Goal: Task Accomplishment & Management: Use online tool/utility

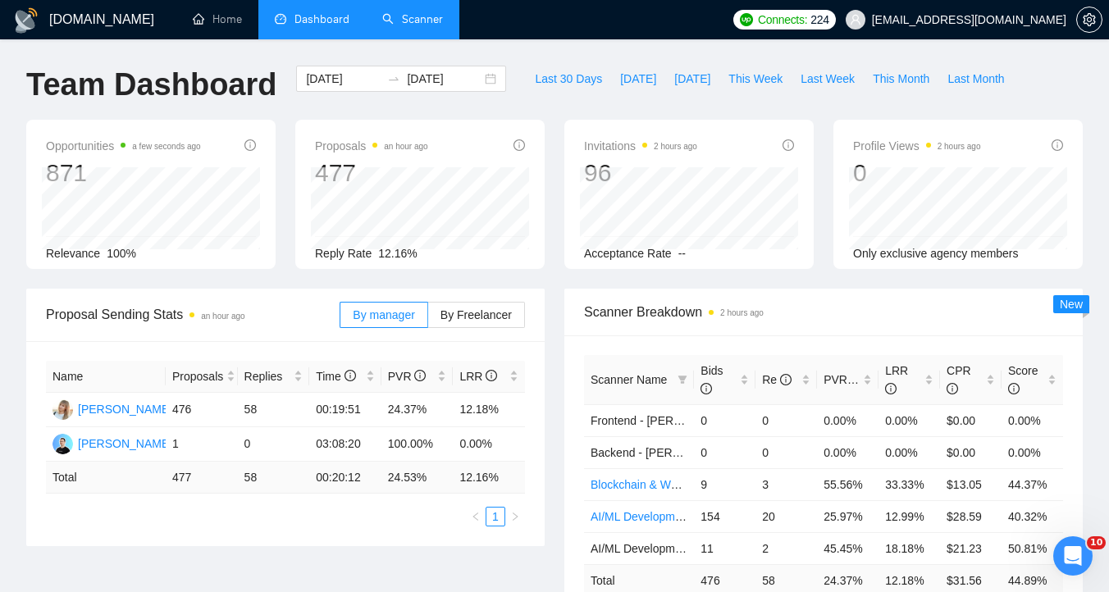
click at [414, 20] on link "Scanner" at bounding box center [412, 19] width 61 height 14
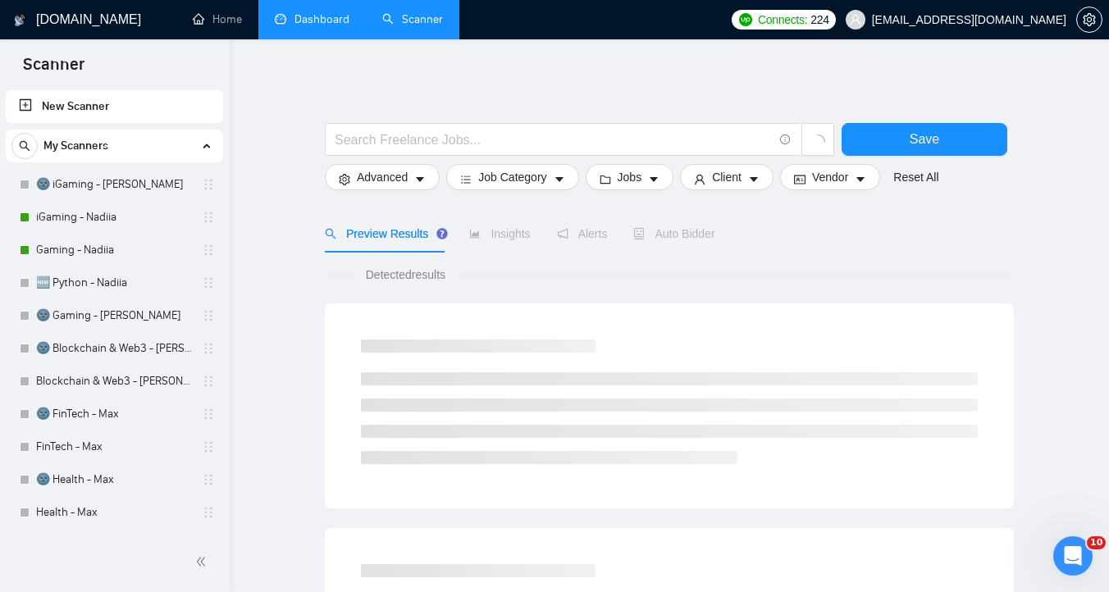
click at [289, 12] on link "Dashboard" at bounding box center [312, 19] width 75 height 14
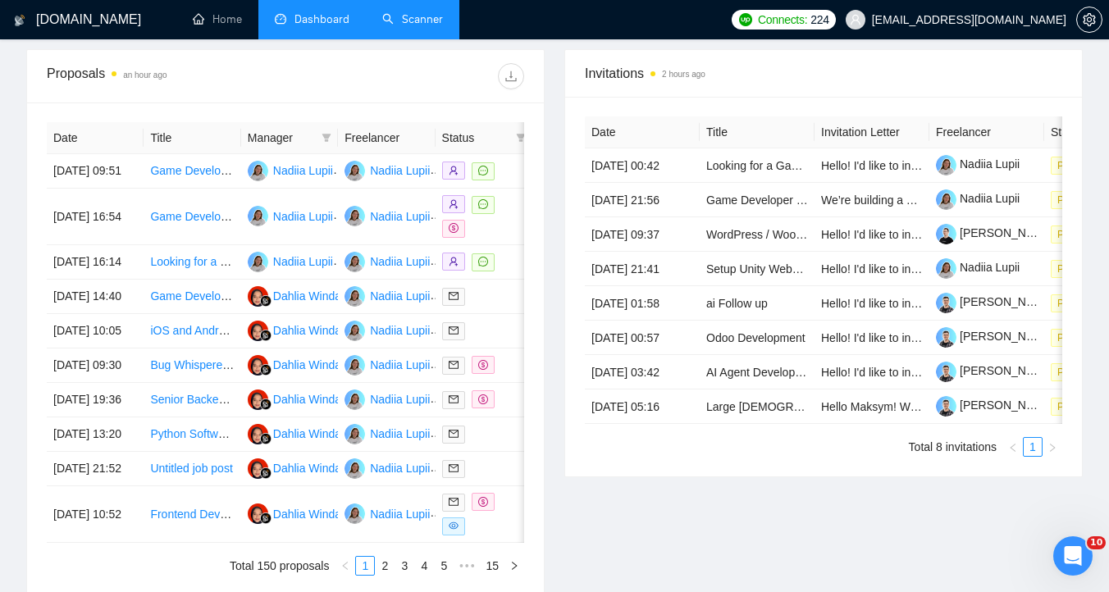
scroll to position [626, 0]
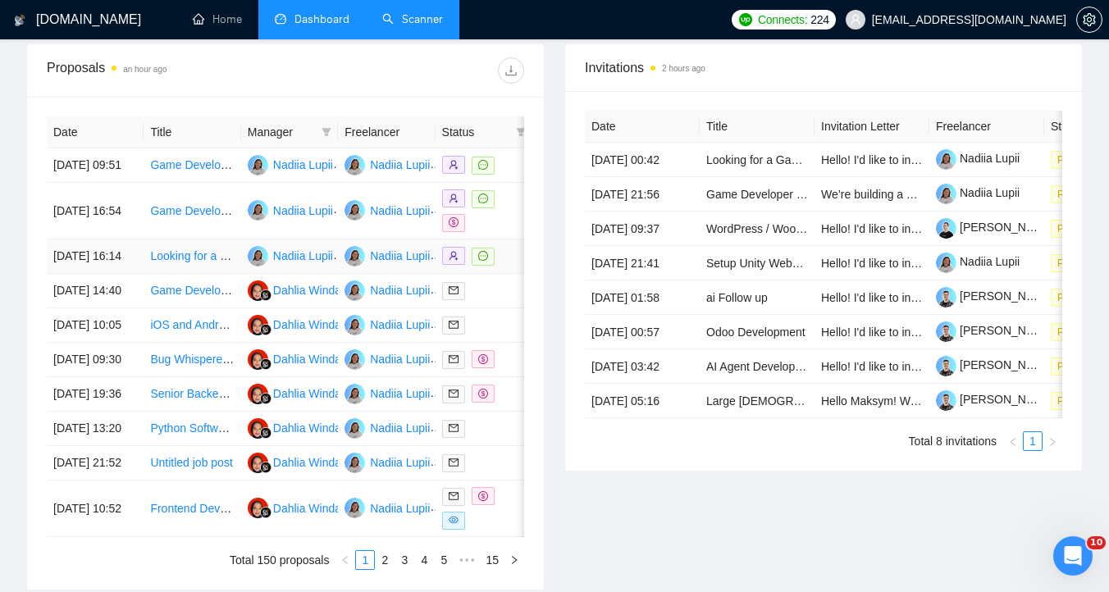
click at [185, 262] on link "Looking for a Game Developer to Build and Publish a Facebook Game with In-App P…" at bounding box center [388, 255] width 476 height 13
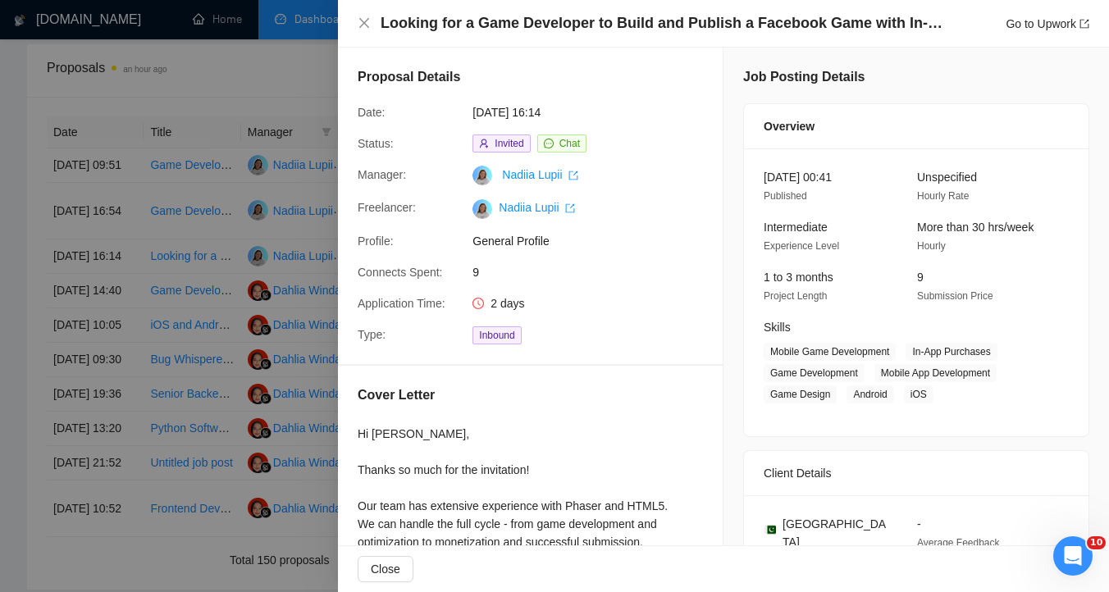
click at [357, 32] on div "Looking for a Game Developer to Build and Publish a Facebook Game with In-App P…" at bounding box center [723, 24] width 771 height 48
click at [353, 30] on div "Looking for a Game Developer to Build and Publish a Facebook Game with In-App P…" at bounding box center [723, 24] width 771 height 48
click at [362, 30] on div "Looking for a Game Developer to Build and Publish a Facebook Game with In-App P…" at bounding box center [723, 23] width 731 height 21
click at [362, 24] on icon "close" at bounding box center [364, 23] width 10 height 10
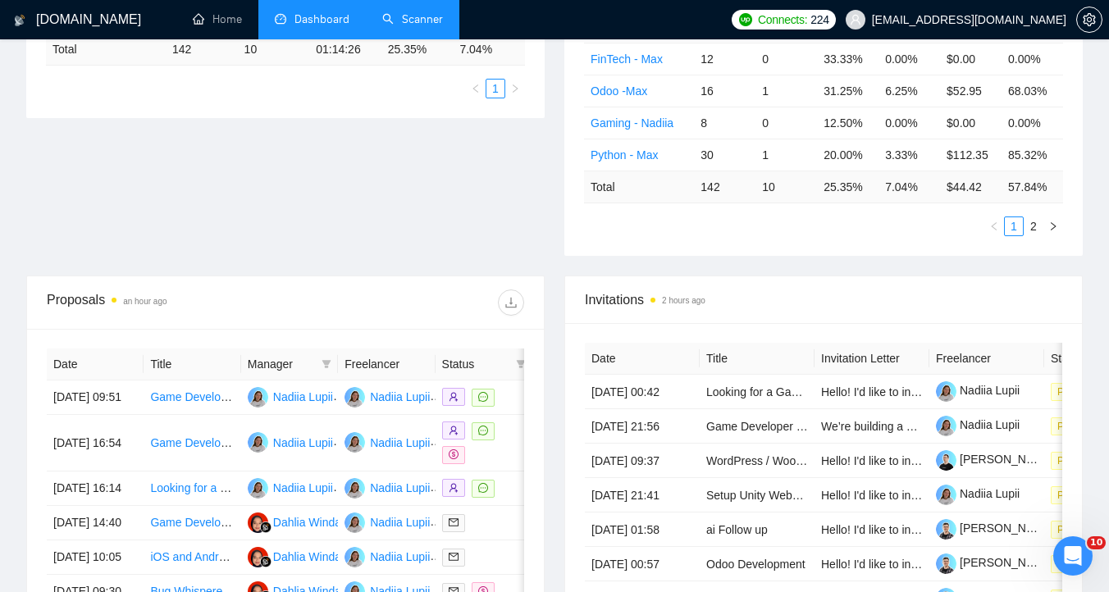
scroll to position [421, 0]
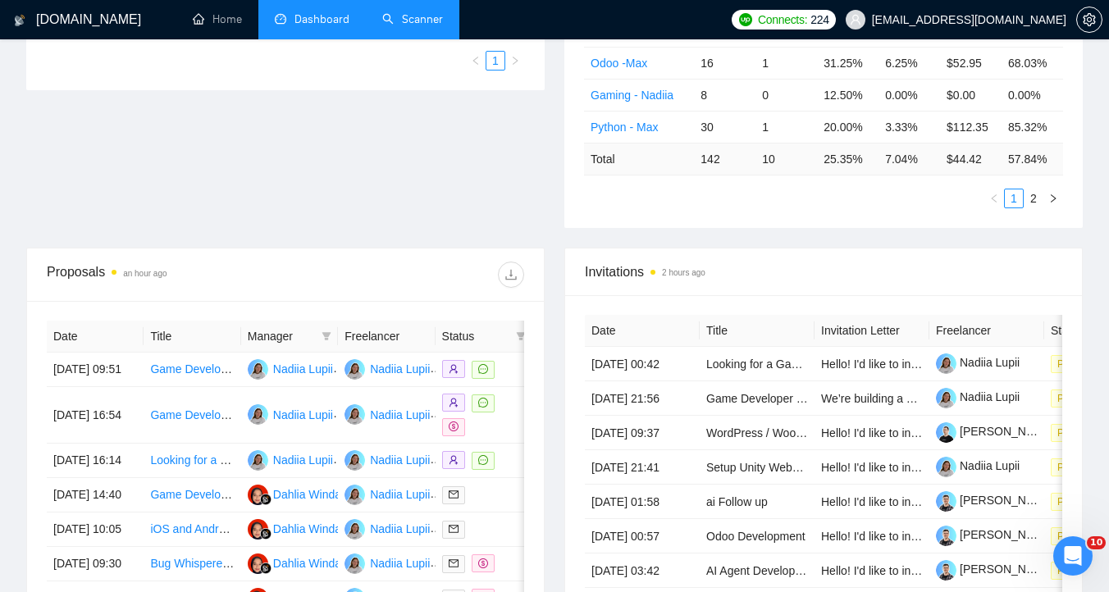
click at [403, 26] on link "Scanner" at bounding box center [412, 19] width 61 height 14
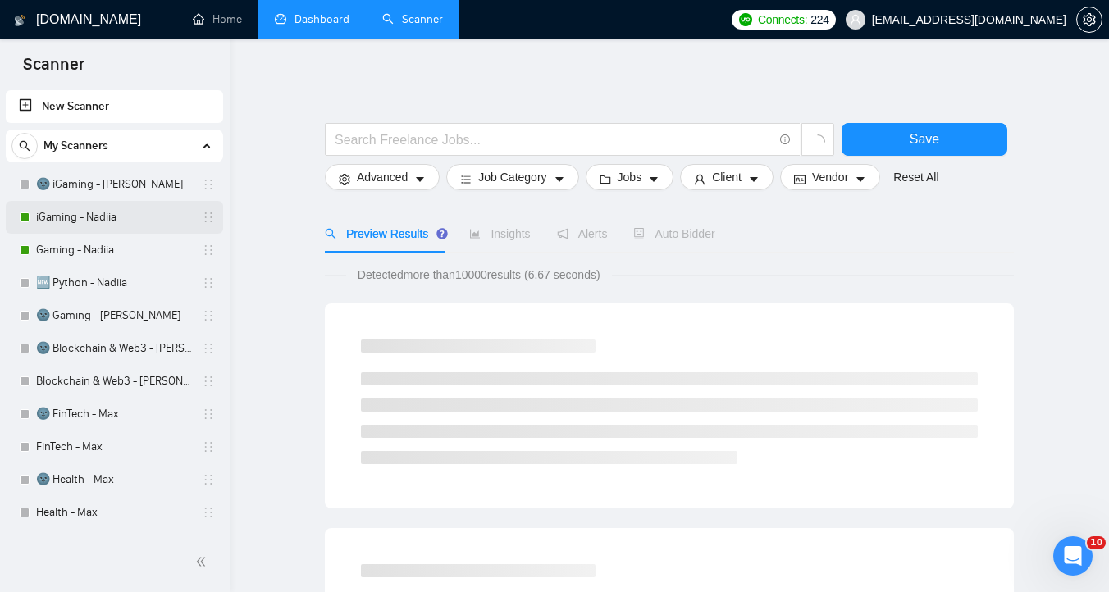
click at [101, 226] on link "iGaming - Nadiia" at bounding box center [114, 217] width 156 height 33
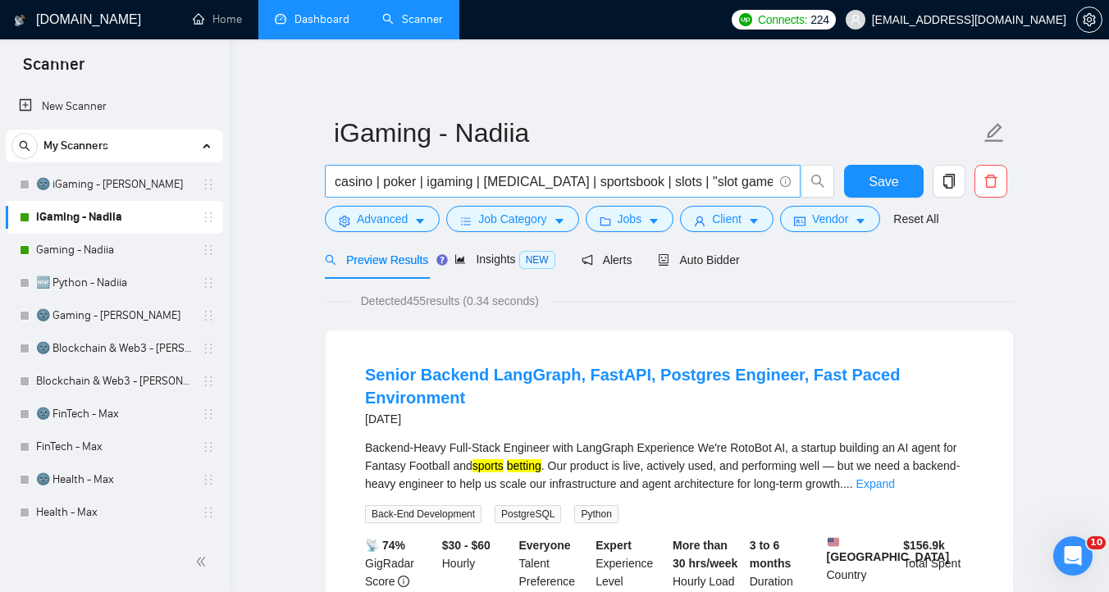
click at [563, 187] on input "casino | poker | igaming | [MEDICAL_DATA] | sportsbook | slots | "slot game" | …" at bounding box center [554, 181] width 438 height 21
click at [321, 26] on link "Dashboard" at bounding box center [312, 19] width 75 height 14
